Goal: Find specific page/section: Find specific page/section

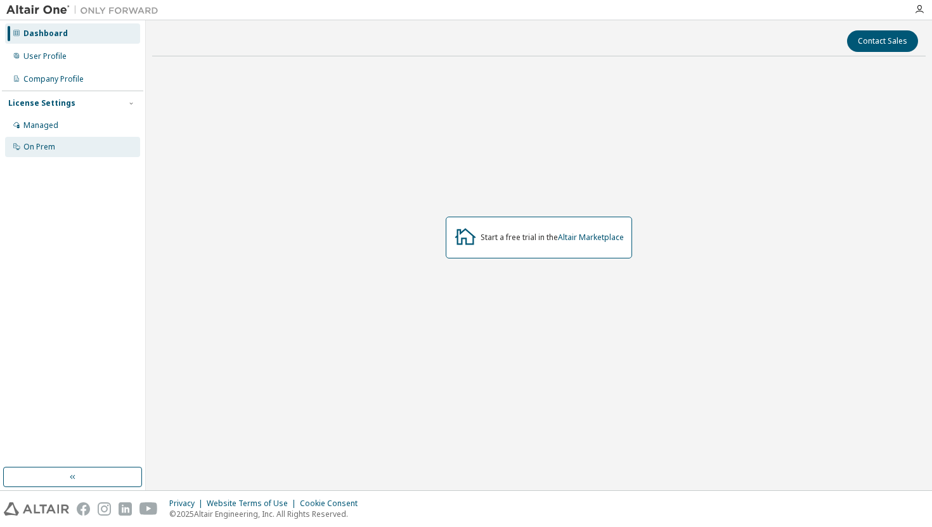
click at [53, 148] on div "On Prem" at bounding box center [39, 147] width 32 height 10
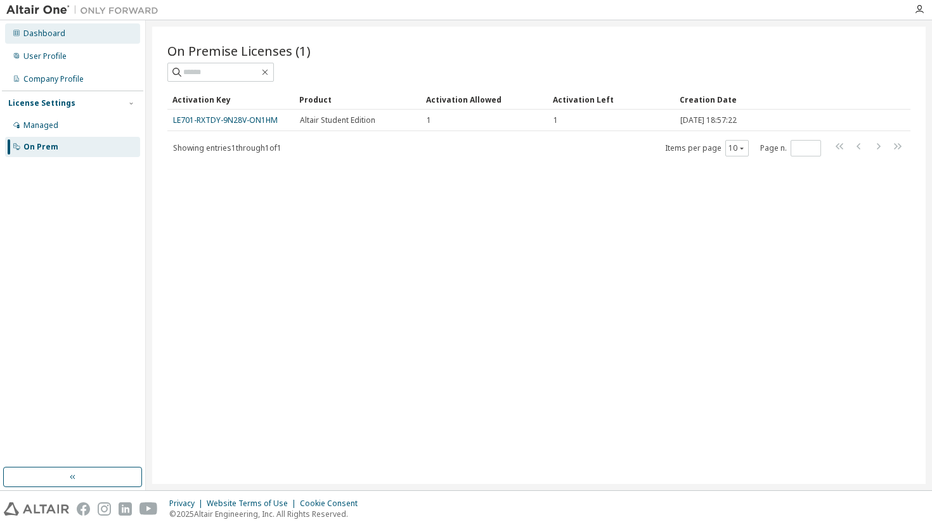
click at [52, 32] on div "Dashboard" at bounding box center [44, 34] width 42 height 10
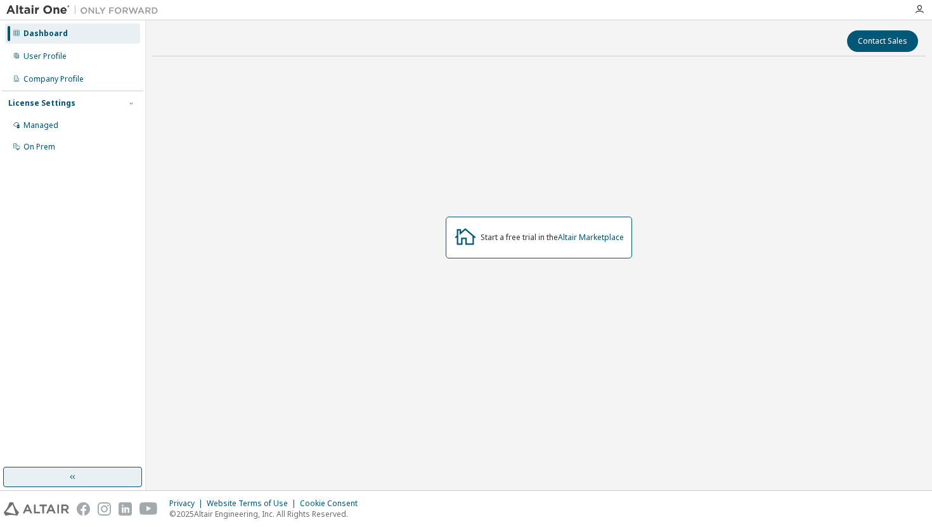
click at [82, 475] on button "button" at bounding box center [72, 477] width 139 height 20
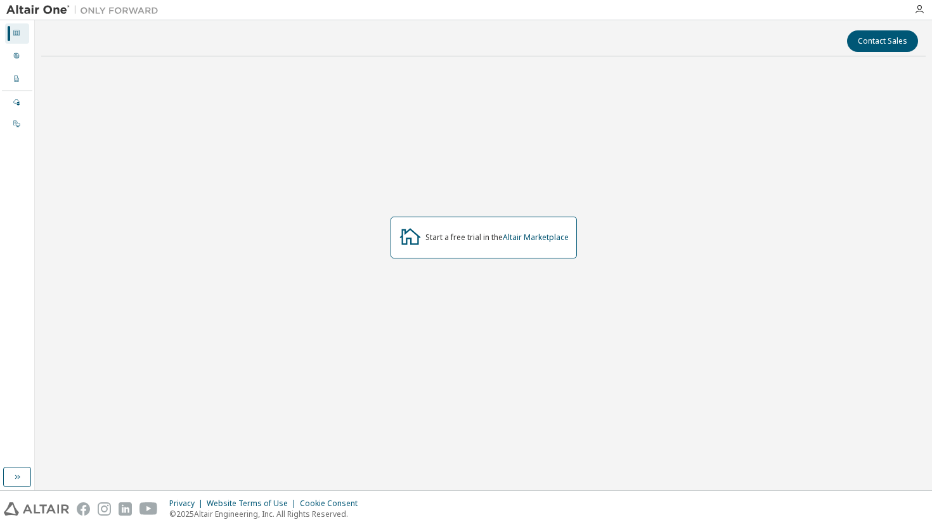
click at [465, 241] on div "Start a free trial in the Altair Marketplace" at bounding box center [496, 238] width 143 height 10
click at [524, 242] on link "Altair Marketplace" at bounding box center [536, 237] width 66 height 11
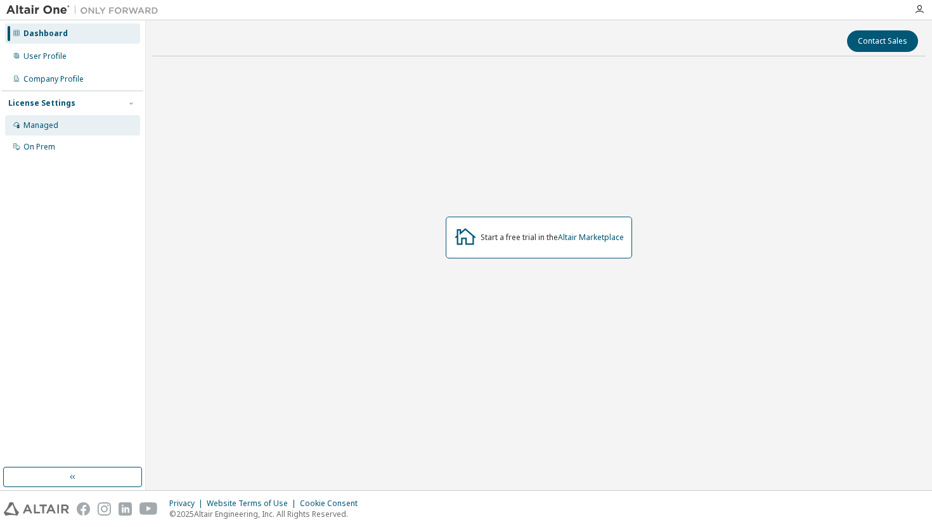
click at [51, 120] on div "Managed" at bounding box center [40, 125] width 35 height 10
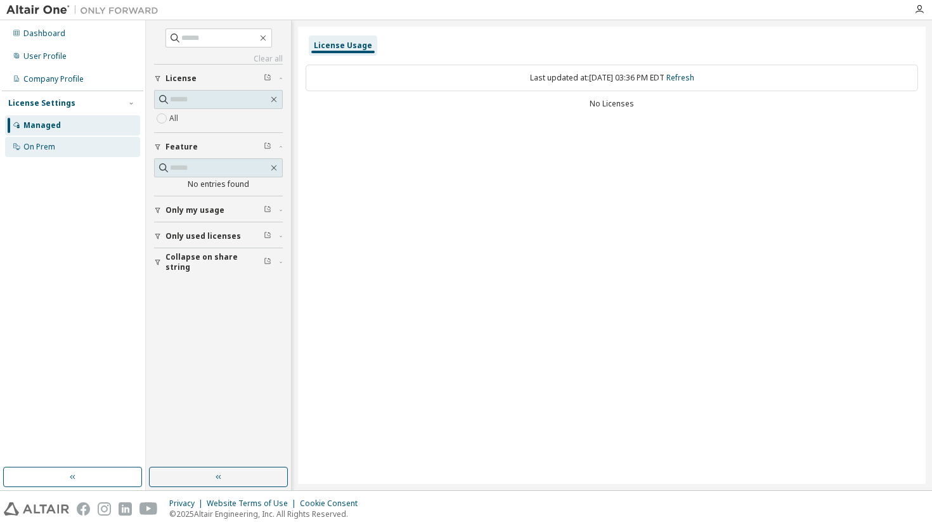
click at [83, 141] on div "On Prem" at bounding box center [72, 147] width 135 height 20
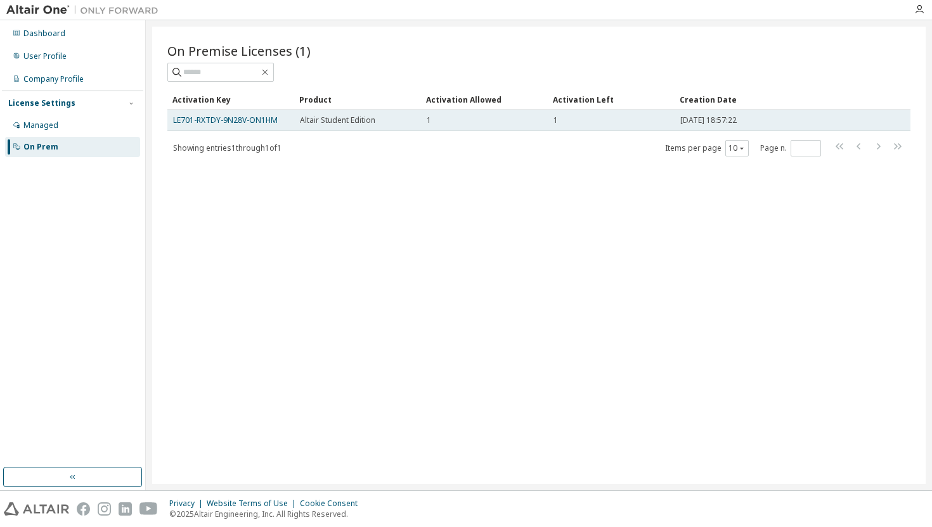
click at [281, 120] on div "LE701-RXTDY-9N28V-ON1HM" at bounding box center [230, 120] width 115 height 10
click at [262, 119] on link "LE701-RXTDY-9N28V-ON1HM" at bounding box center [225, 120] width 105 height 11
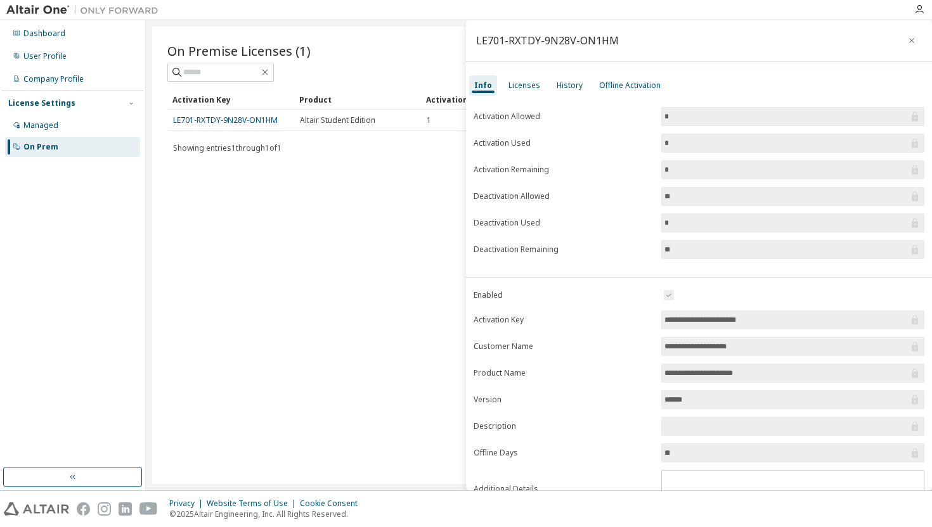
click at [716, 321] on input "**********" at bounding box center [786, 320] width 244 height 13
